Goal: Task Accomplishment & Management: Manage account settings

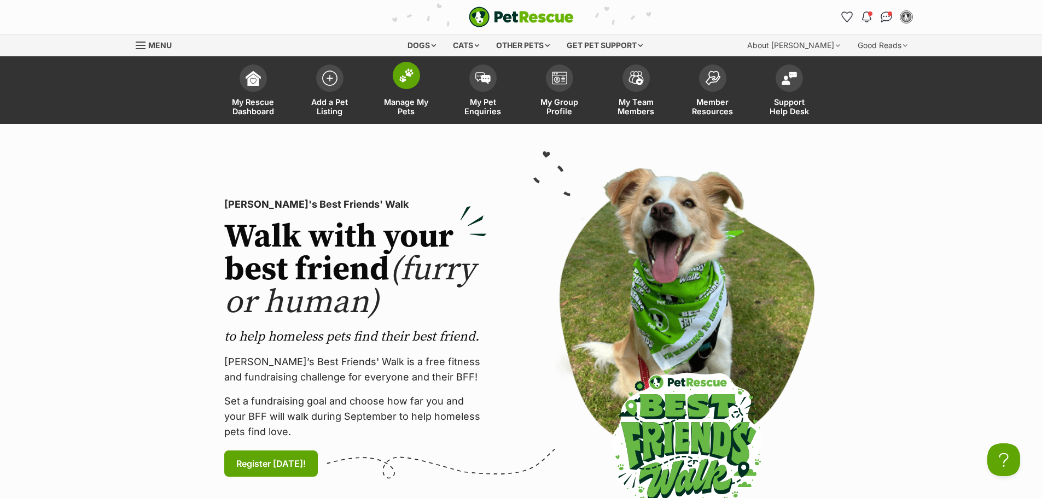
click at [395, 93] on link "Manage My Pets" at bounding box center [406, 91] width 77 height 65
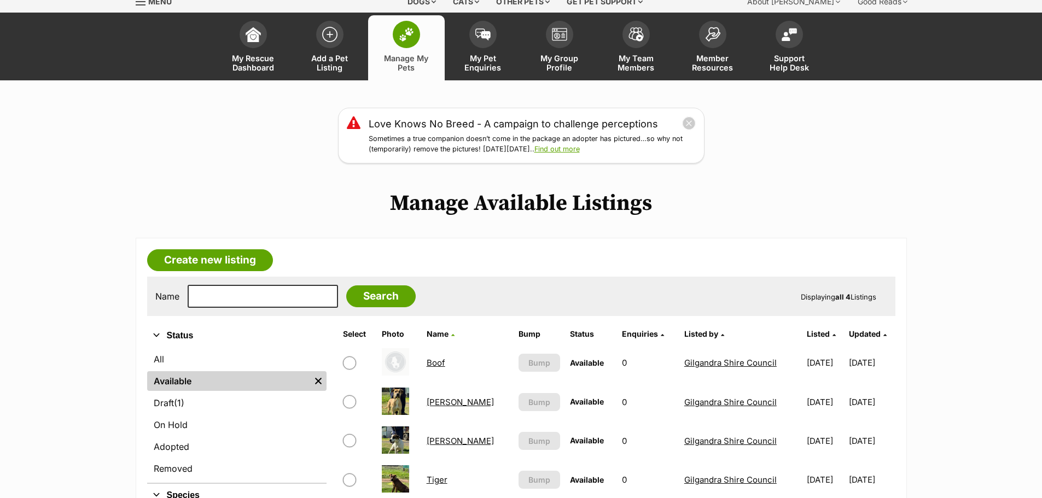
scroll to position [109, 0]
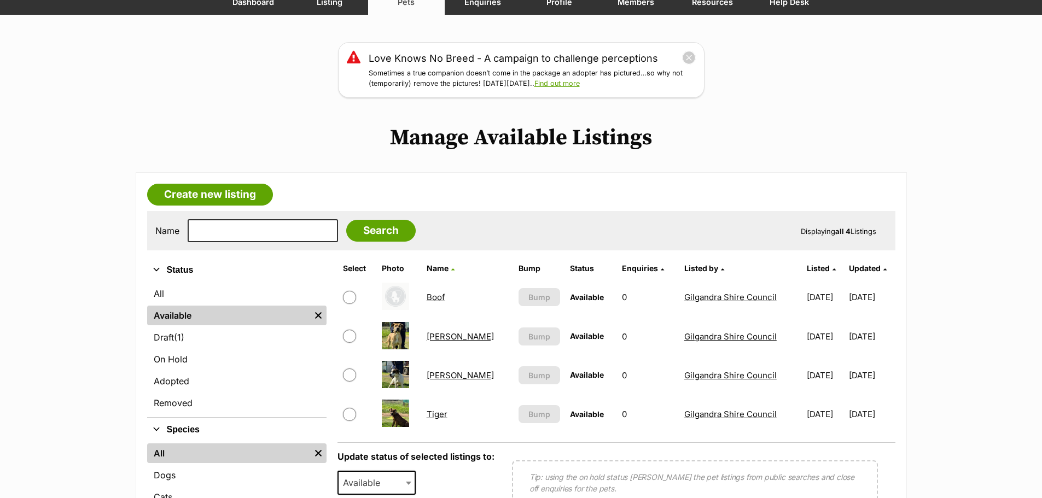
click at [440, 336] on link "[PERSON_NAME]" at bounding box center [460, 336] width 67 height 10
